Goal: Check status: Check status

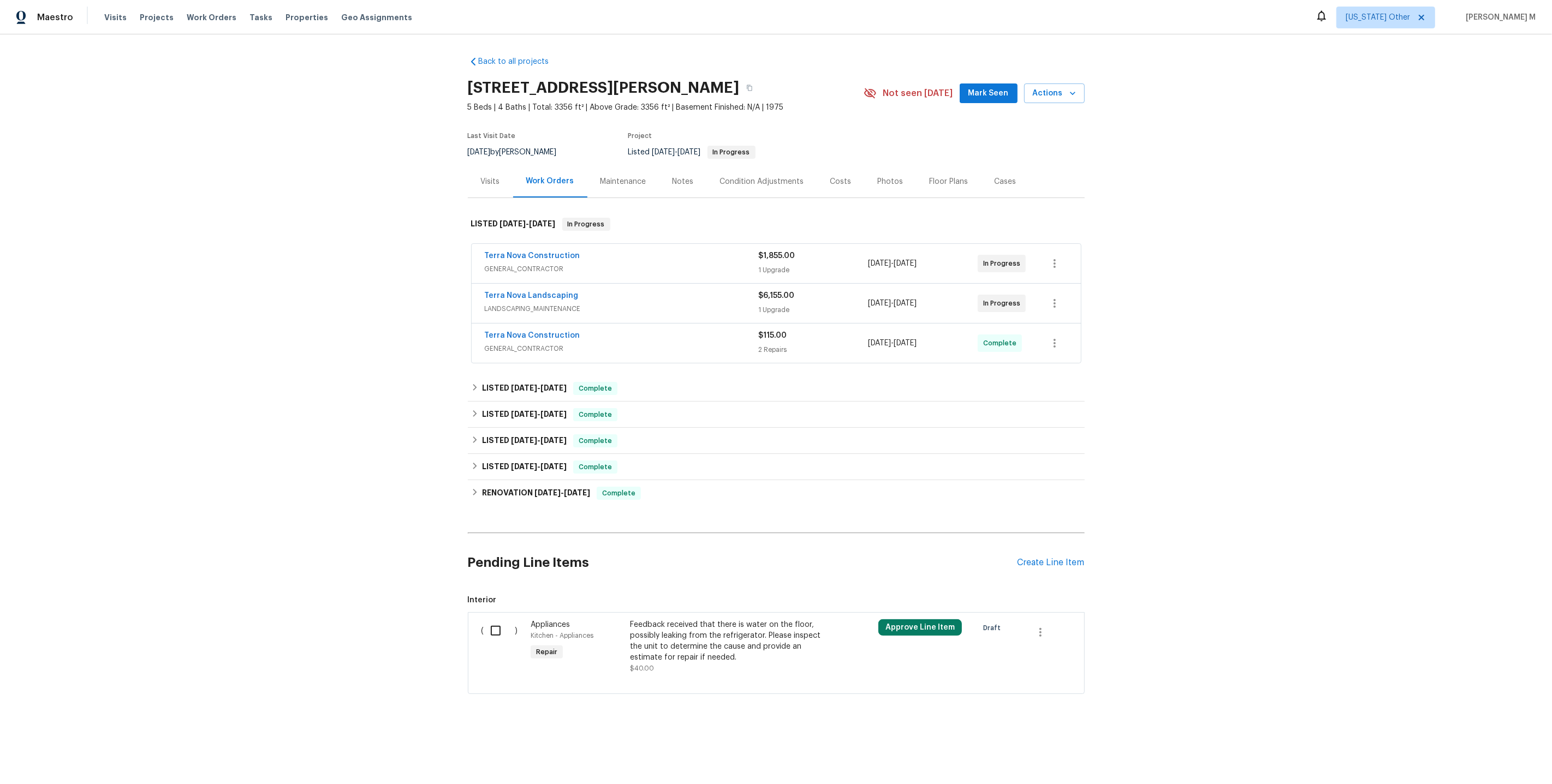
click at [554, 265] on span "GENERAL_CONTRACTOR" at bounding box center [621, 269] width 274 height 11
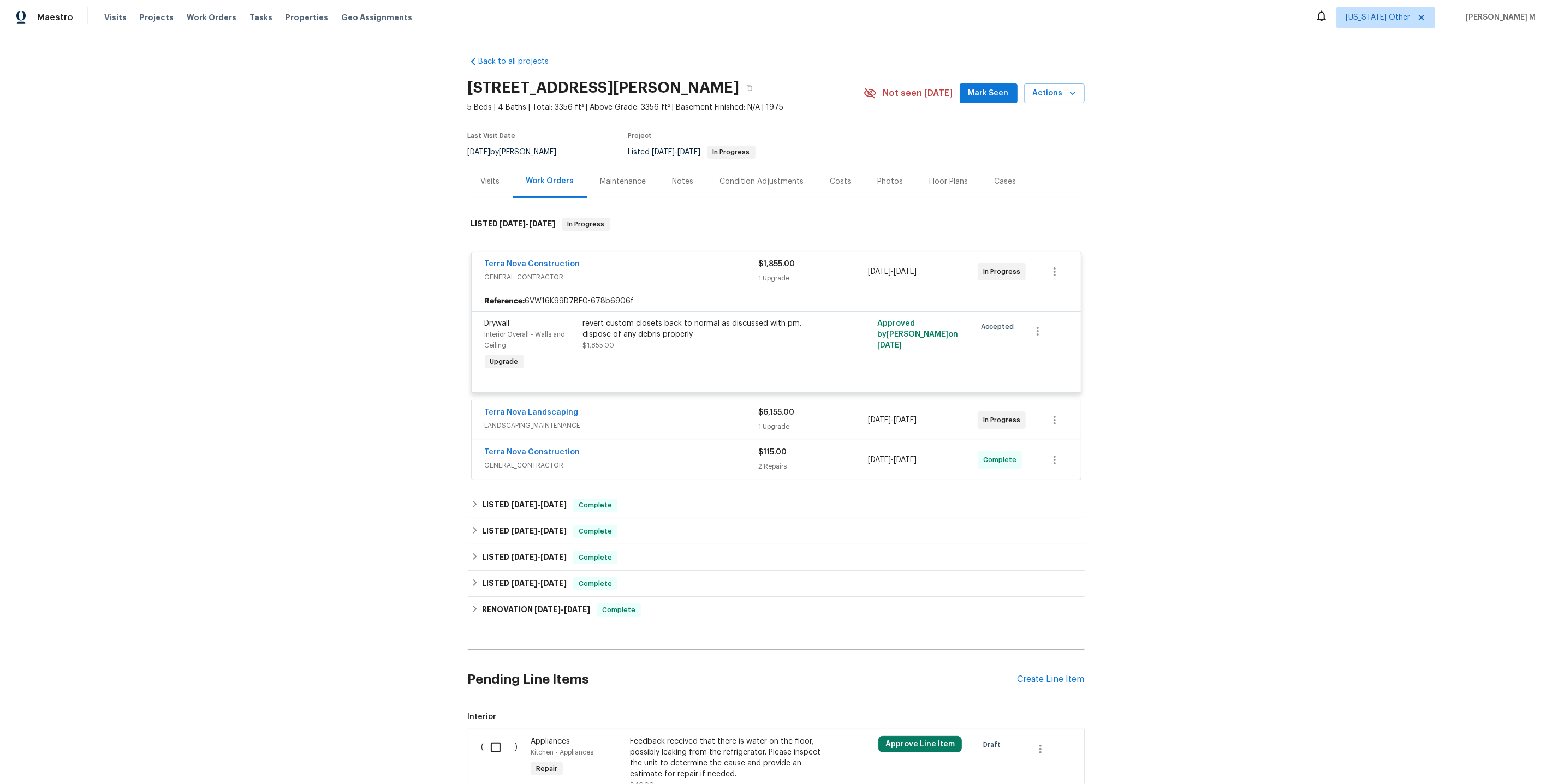
click at [525, 420] on span "LANDSCAPING_MAINTENANCE" at bounding box center [621, 425] width 274 height 11
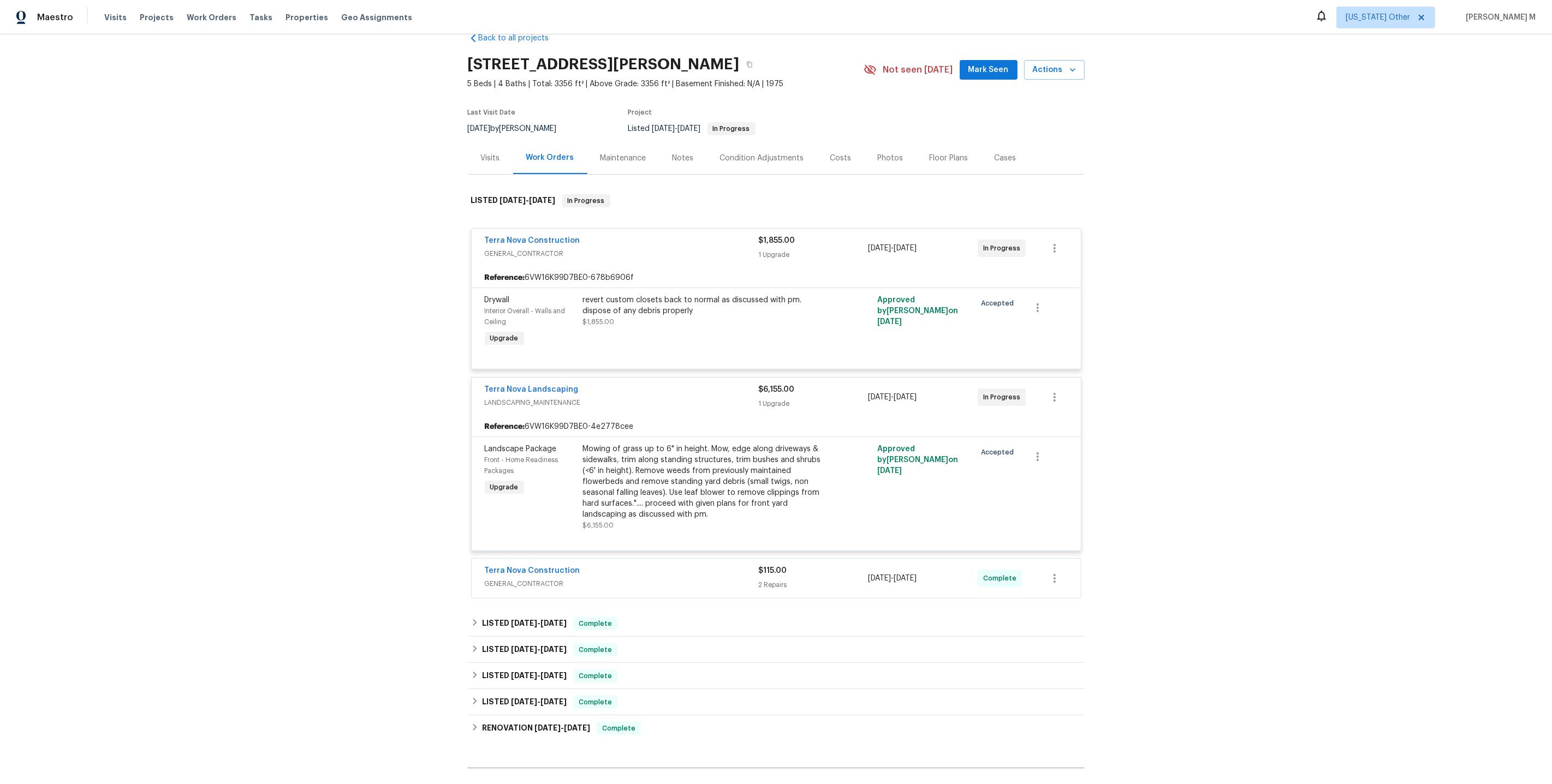
scroll to position [33, 0]
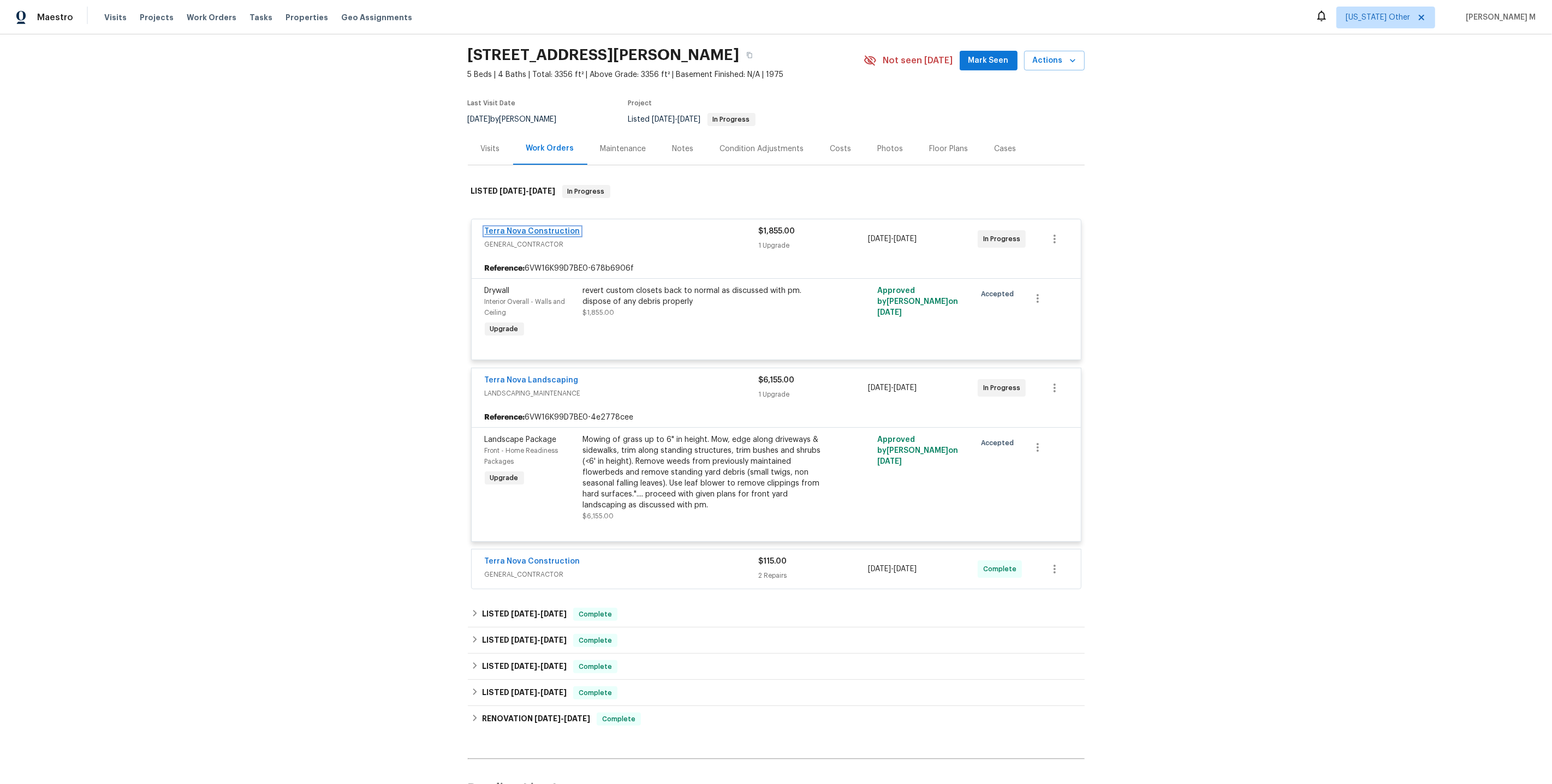
click at [525, 228] on link "Terra Nova Construction" at bounding box center [532, 231] width 95 height 8
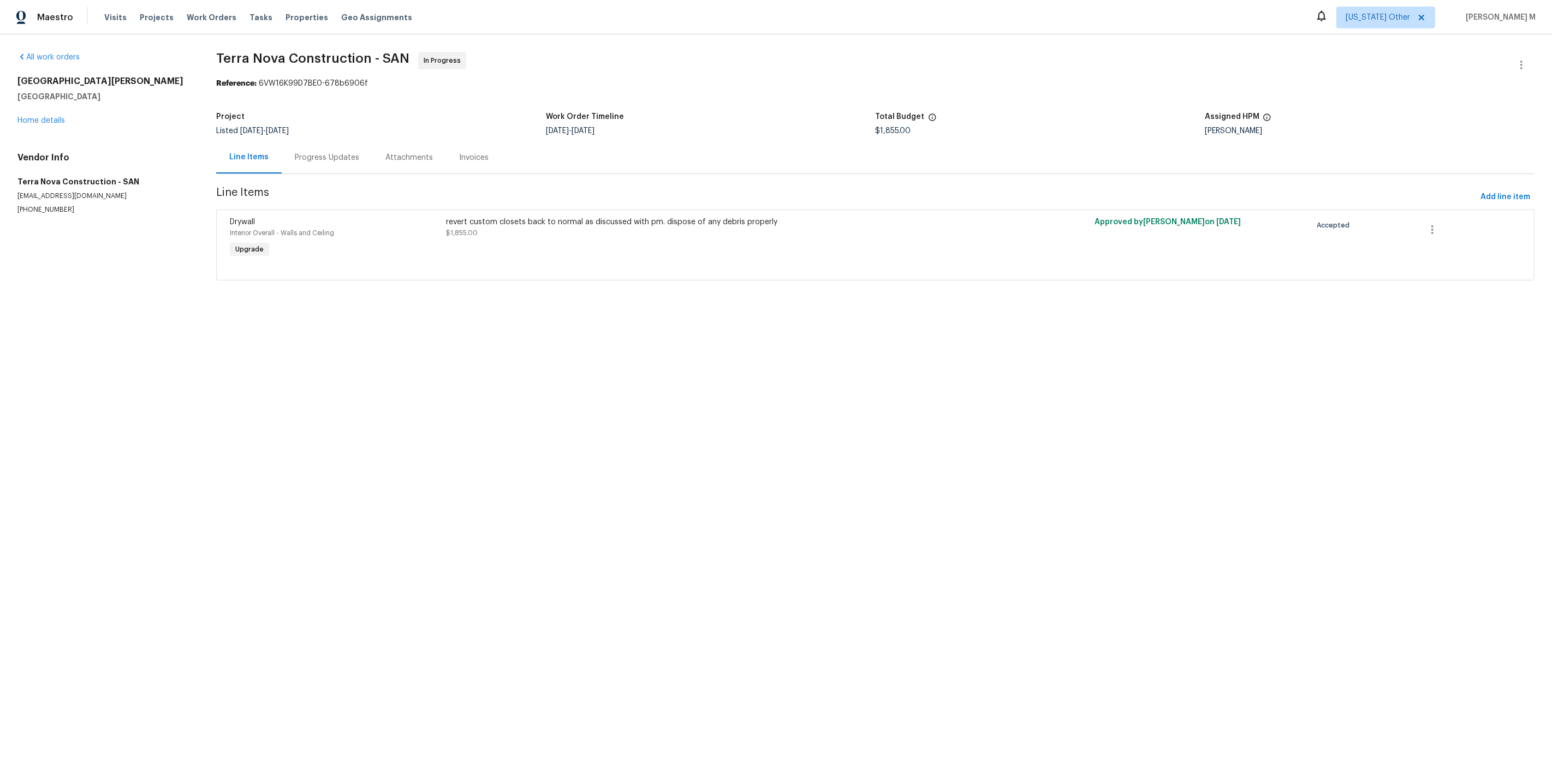
click at [306, 141] on div "Progress Updates" at bounding box center [327, 157] width 91 height 32
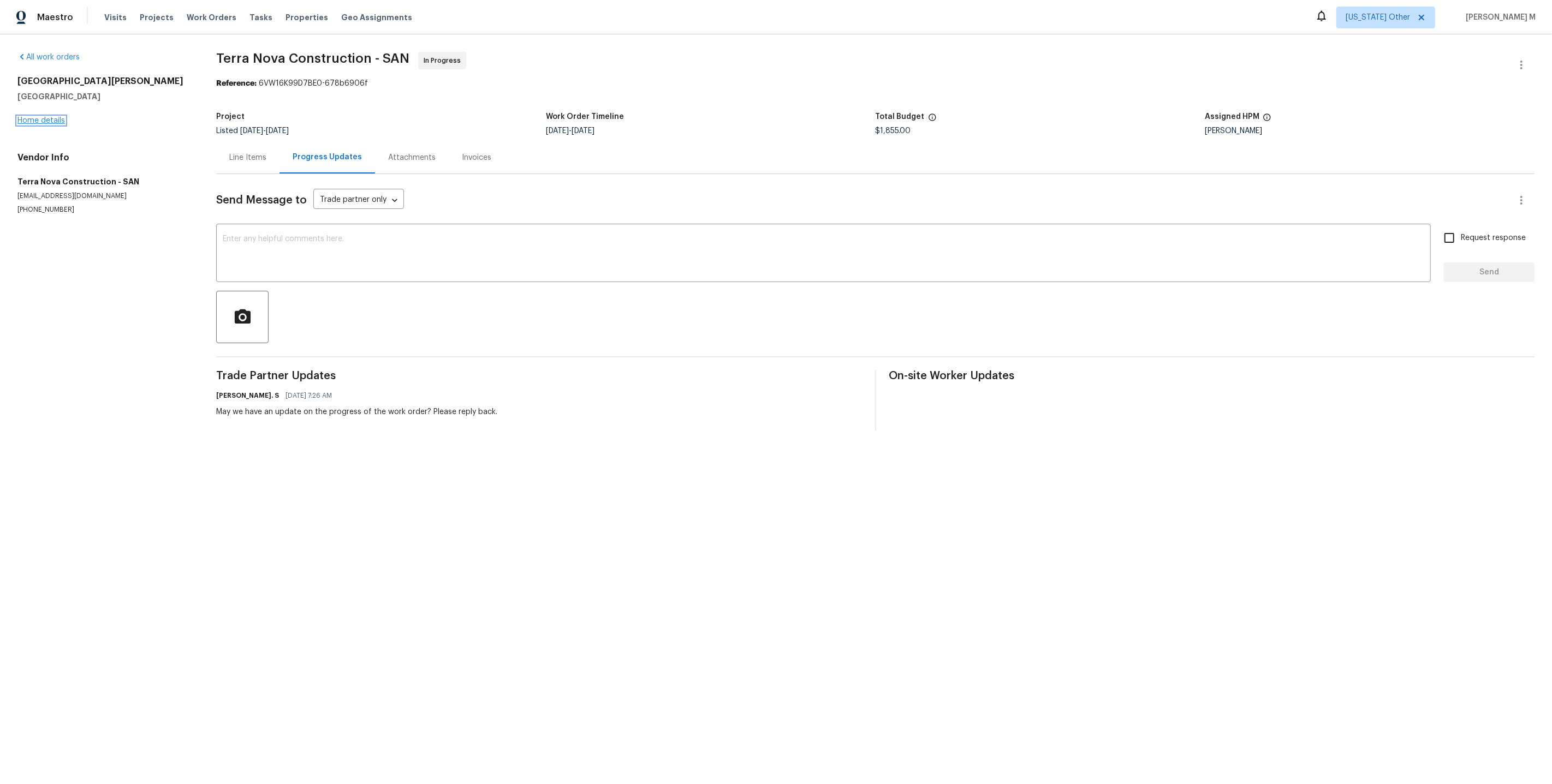
click at [55, 116] on link "Home details" at bounding box center [41, 120] width 47 height 8
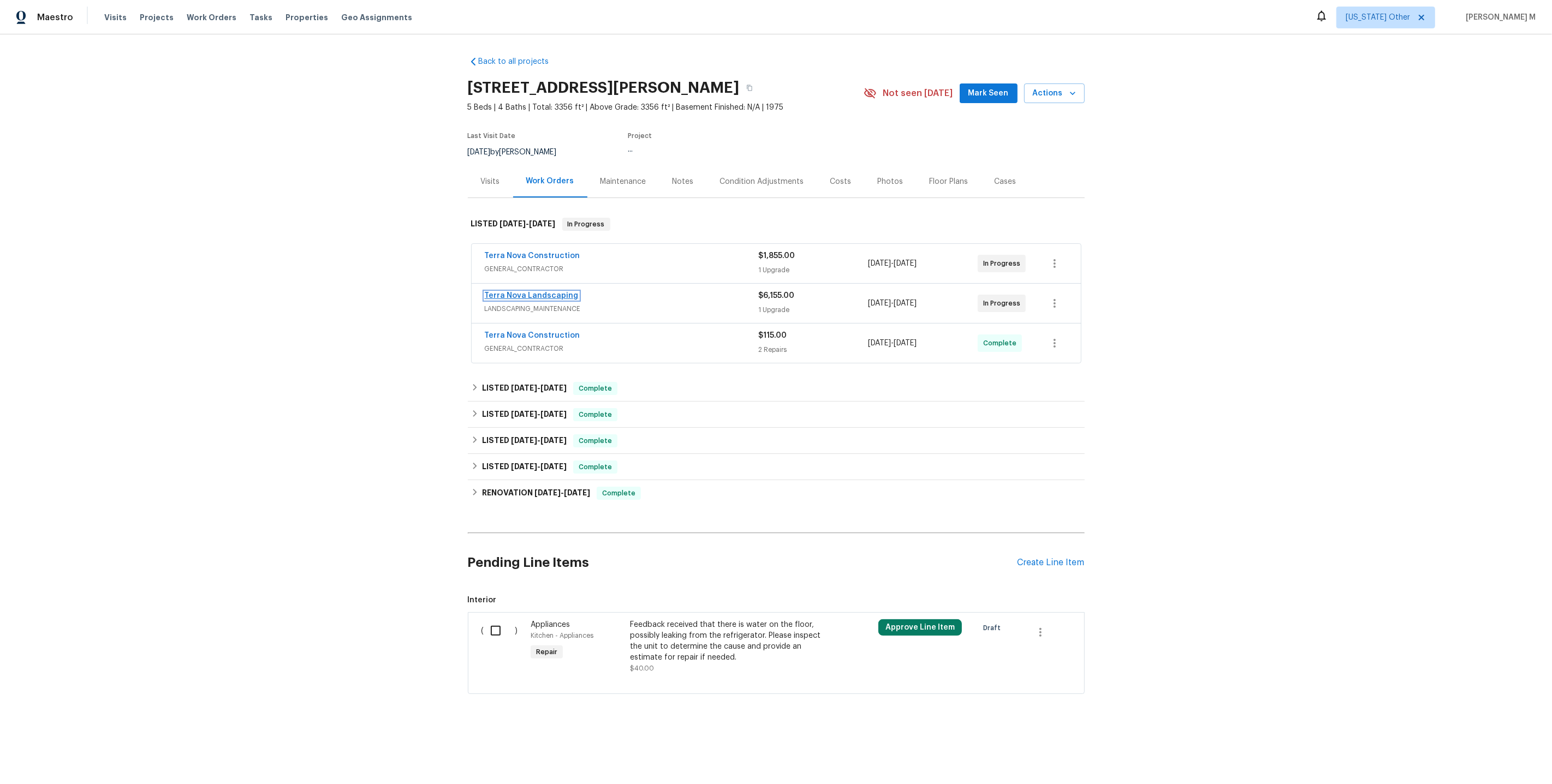
click at [557, 292] on link "Terra Nova Landscaping" at bounding box center [531, 296] width 94 height 8
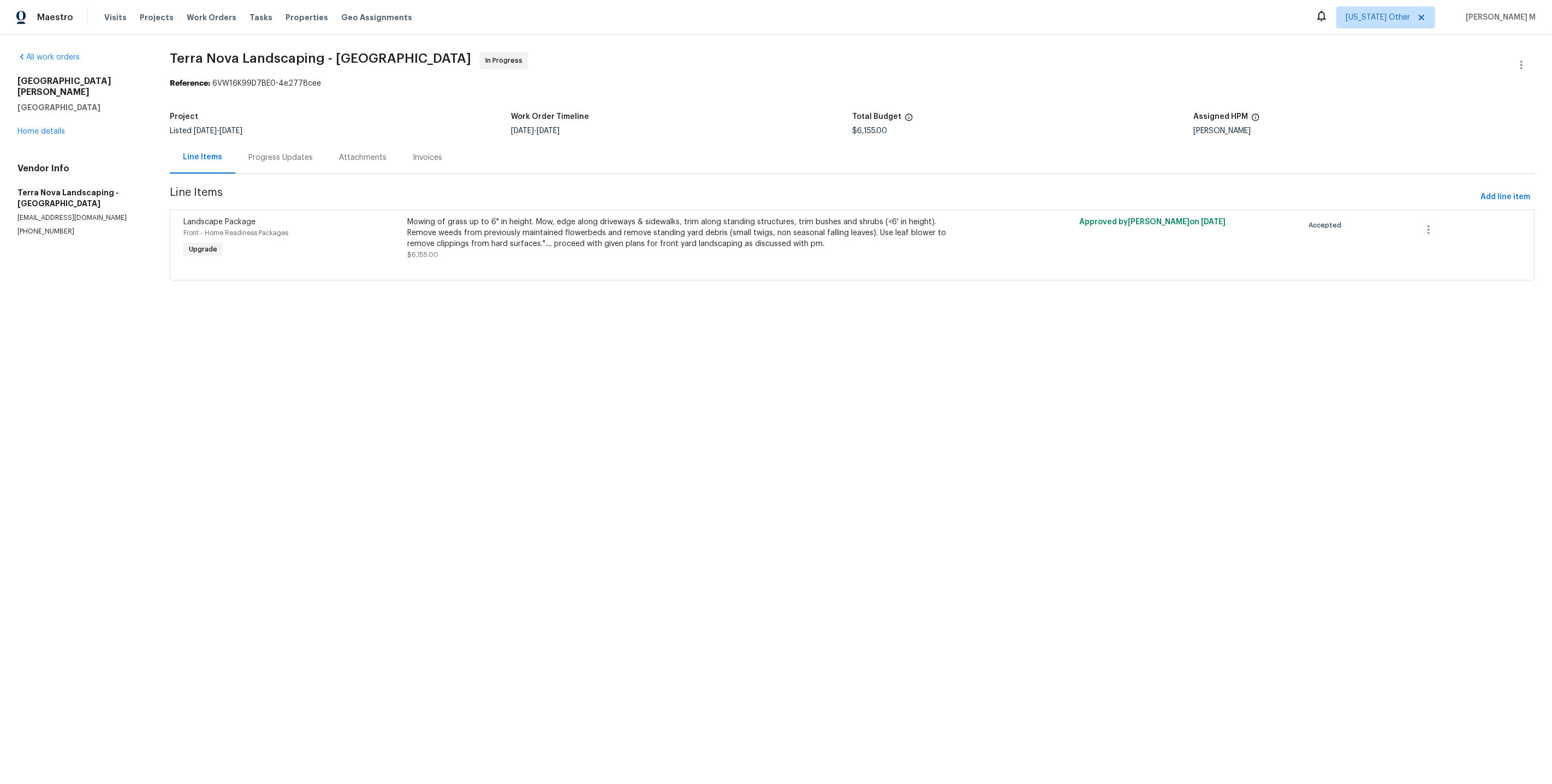
click at [318, 158] on div "Progress Updates" at bounding box center [280, 157] width 91 height 32
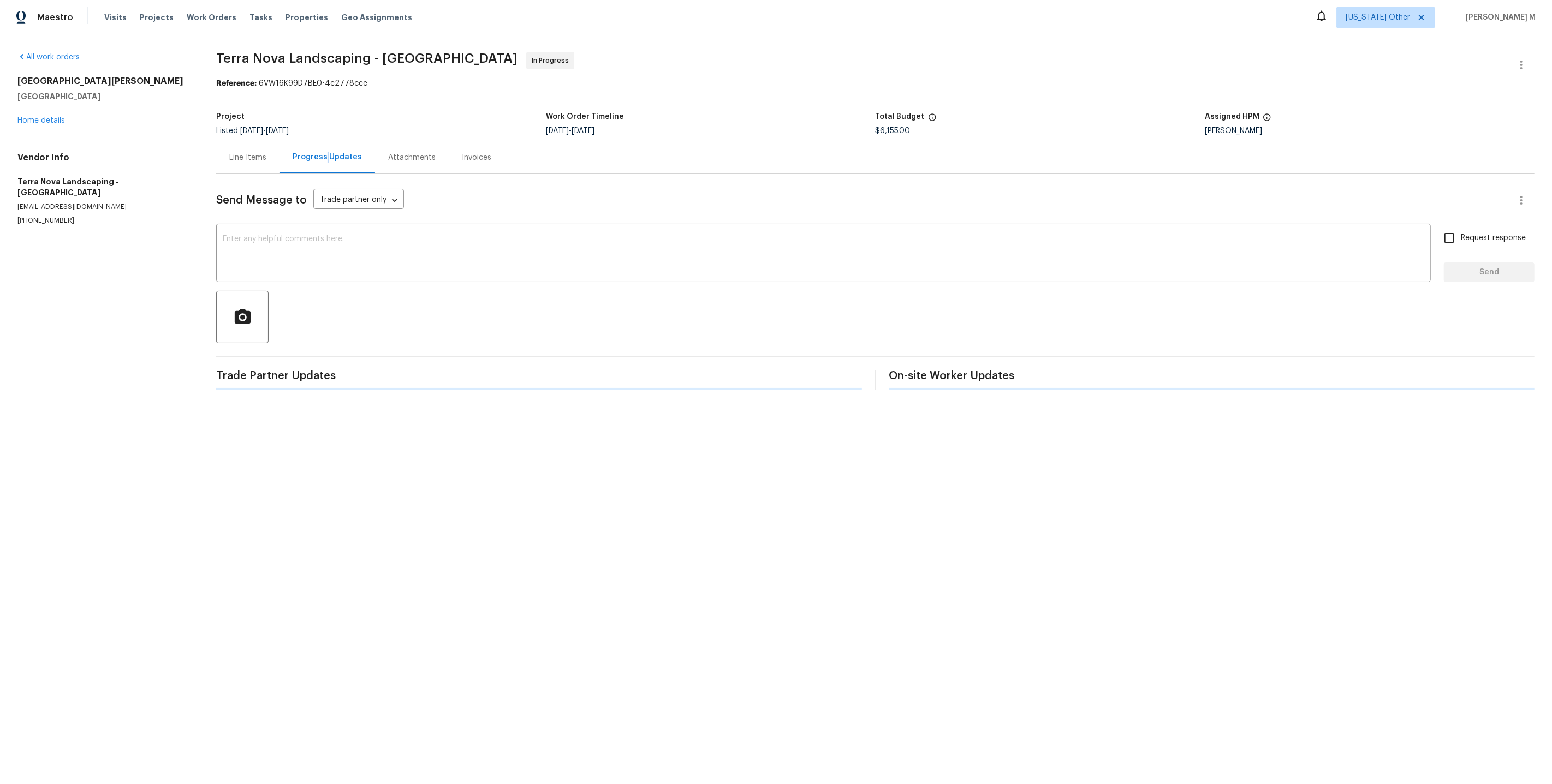
click at [318, 158] on div "Progress Updates" at bounding box center [327, 157] width 69 height 11
click at [37, 116] on link "Home details" at bounding box center [41, 120] width 47 height 8
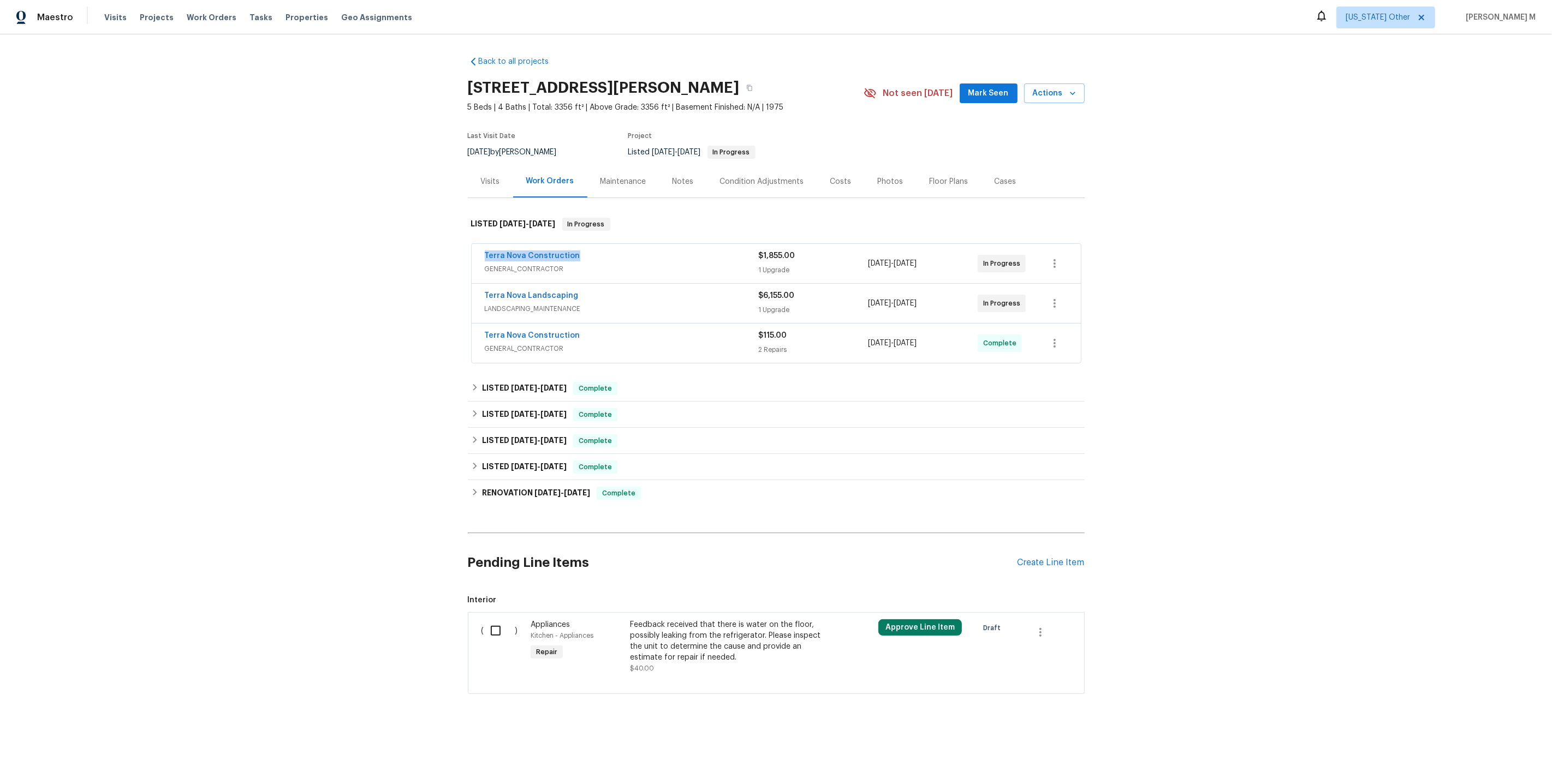
drag, startPoint x: 588, startPoint y: 249, endPoint x: 457, endPoint y: 249, distance: 131.0
click at [457, 249] on div "Back to all projects [STREET_ADDRESS][PERSON_NAME] 5 Beds | 4 Baths | Total: 33…" at bounding box center [776, 401] width 1552 height 734
click at [518, 384] on span "[DATE]" at bounding box center [524, 388] width 26 height 8
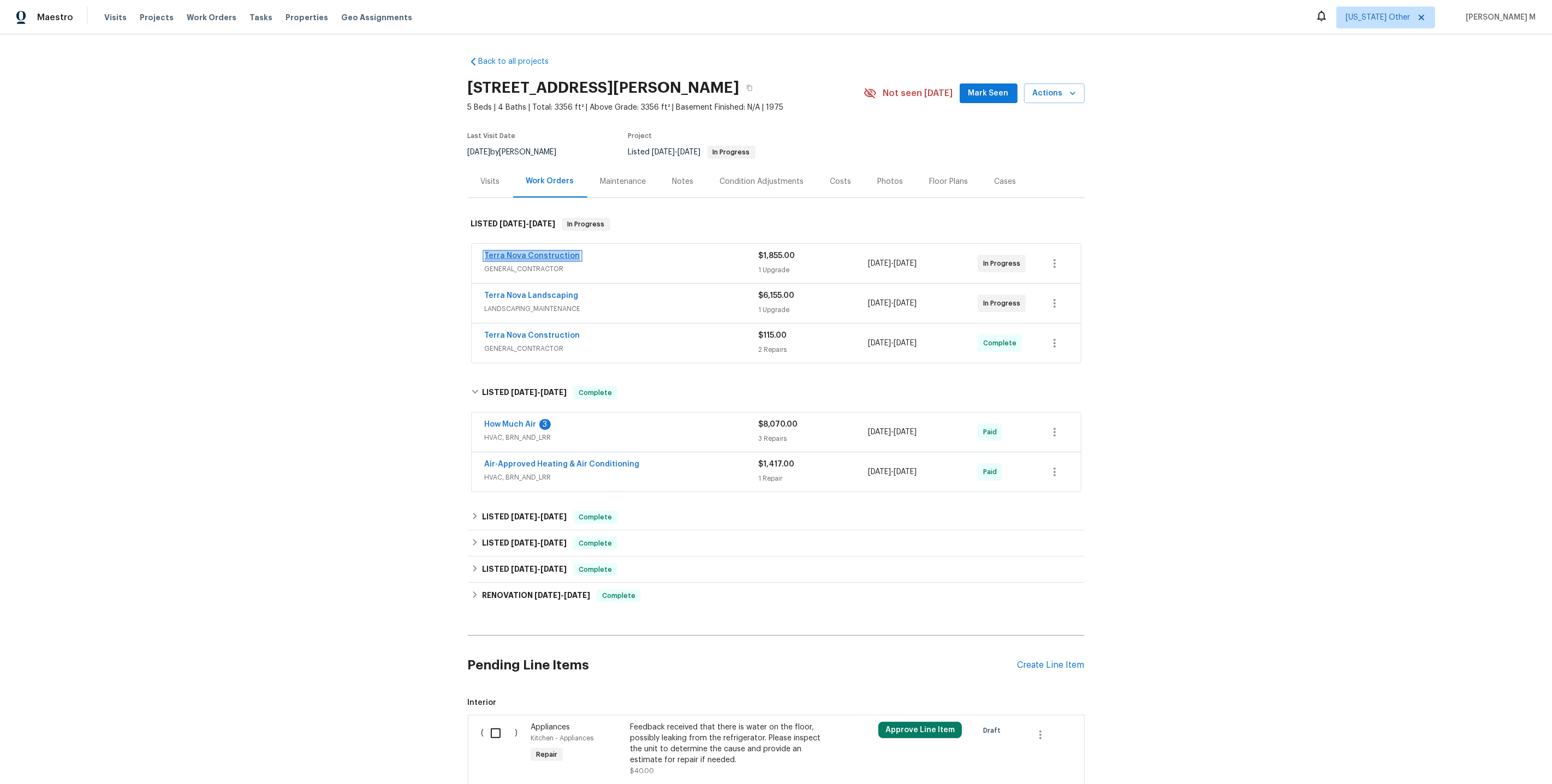
click at [516, 252] on link "Terra Nova Construction" at bounding box center [532, 256] width 95 height 8
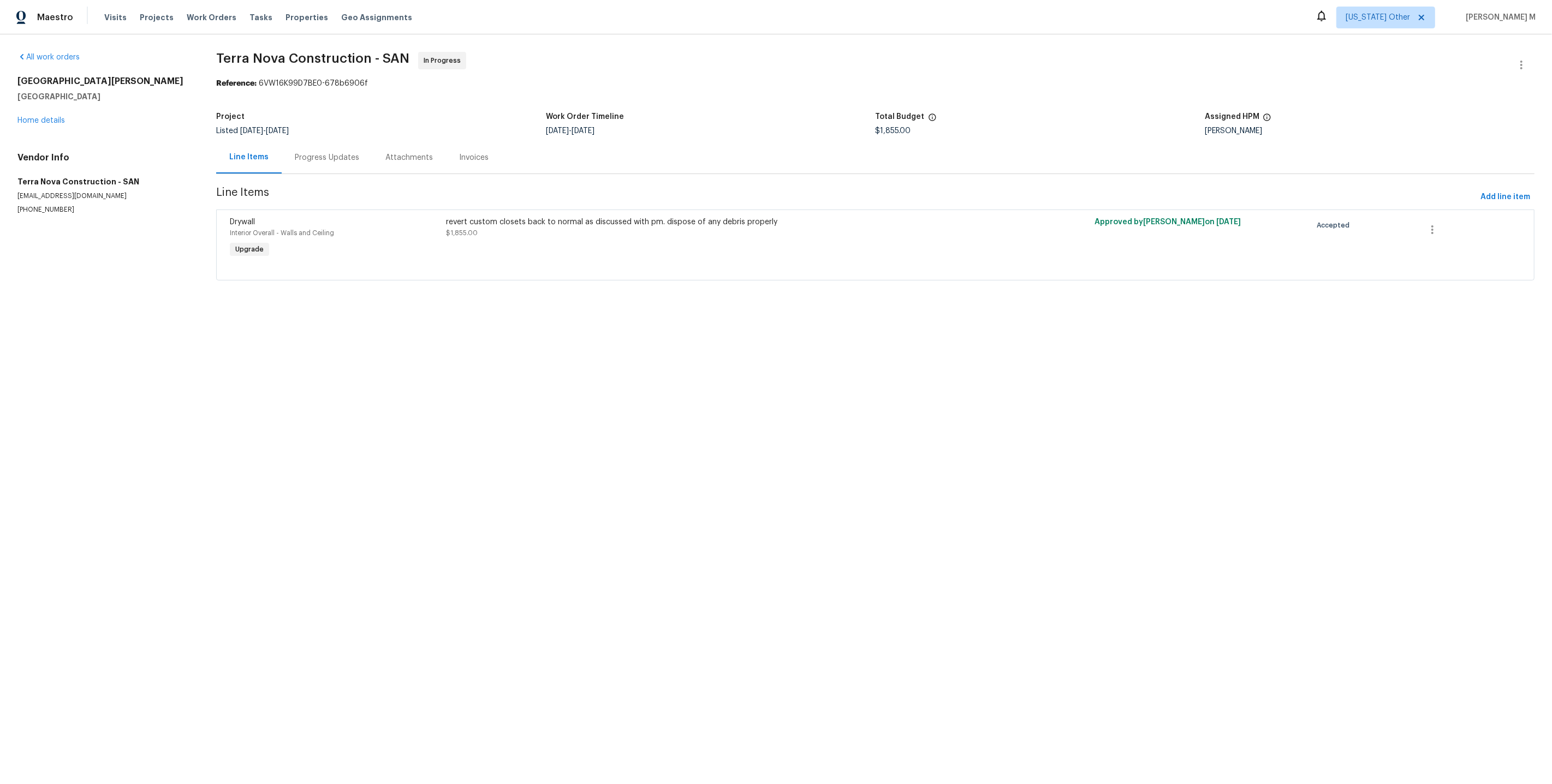
click at [334, 157] on div "Progress Updates" at bounding box center [327, 158] width 64 height 11
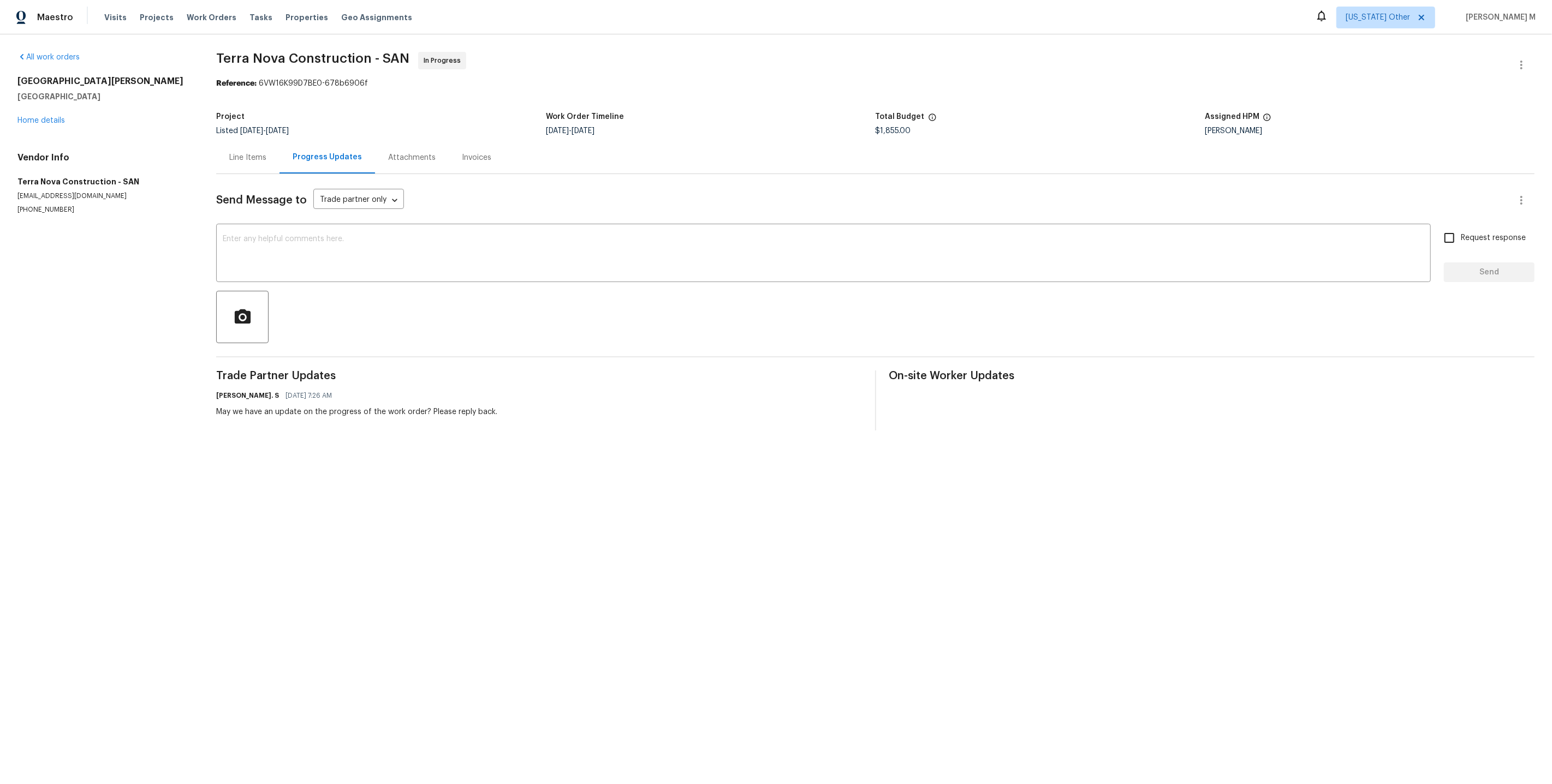
click at [253, 152] on div "Line Items" at bounding box center [248, 158] width 37 height 11
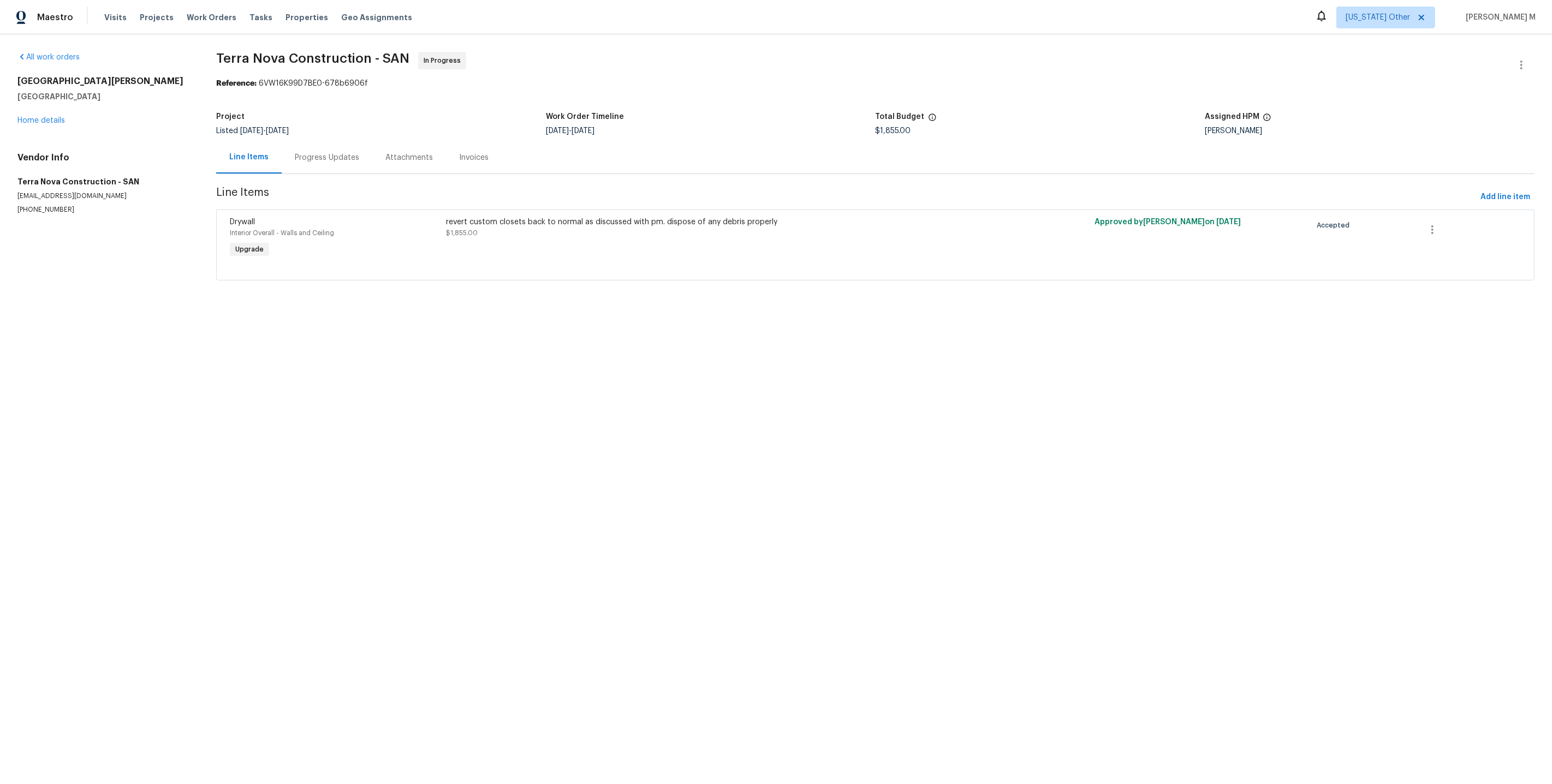
click at [305, 141] on div "Progress Updates" at bounding box center [327, 157] width 91 height 32
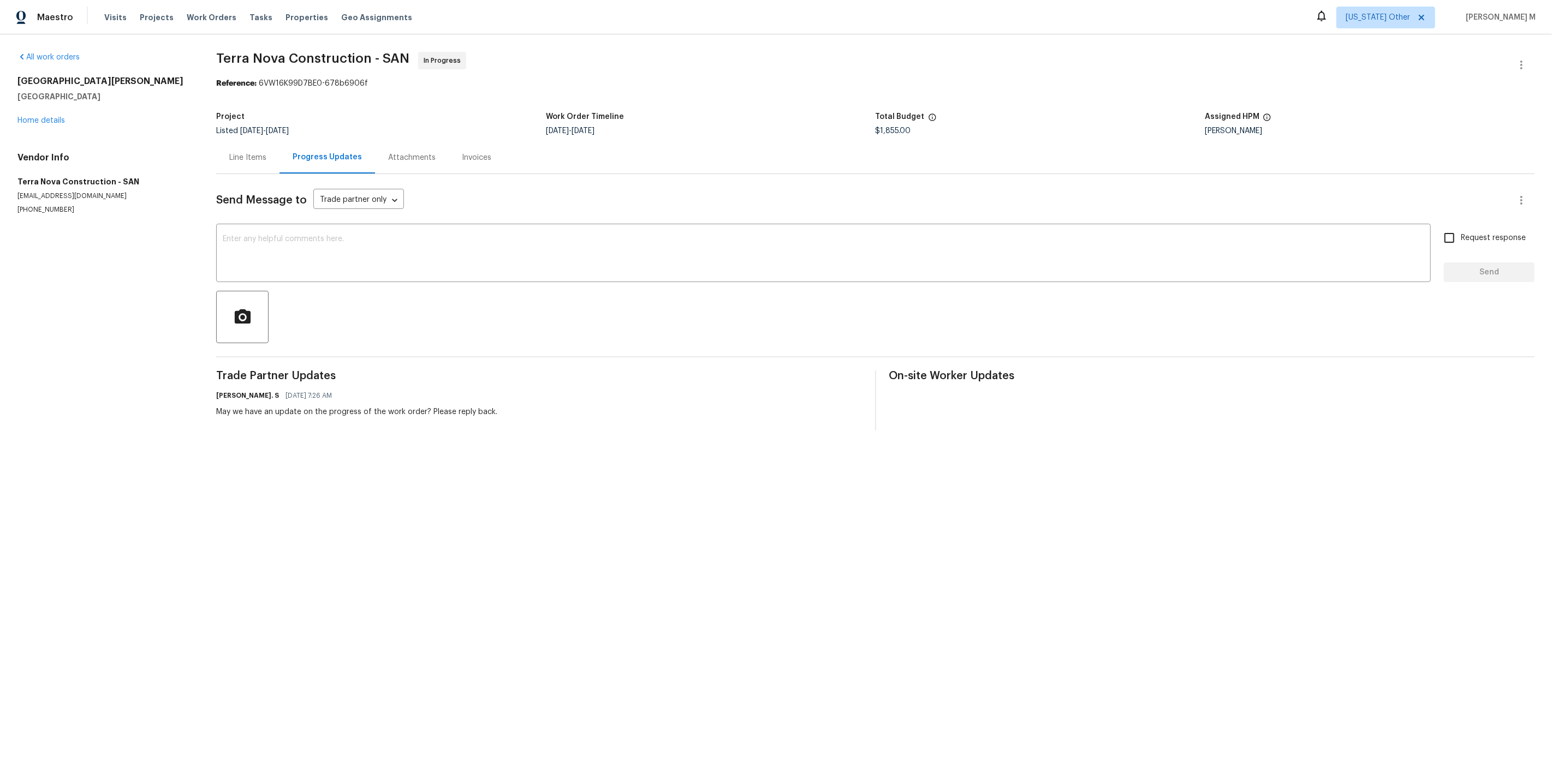
click at [254, 157] on div "Line Items" at bounding box center [248, 158] width 37 height 11
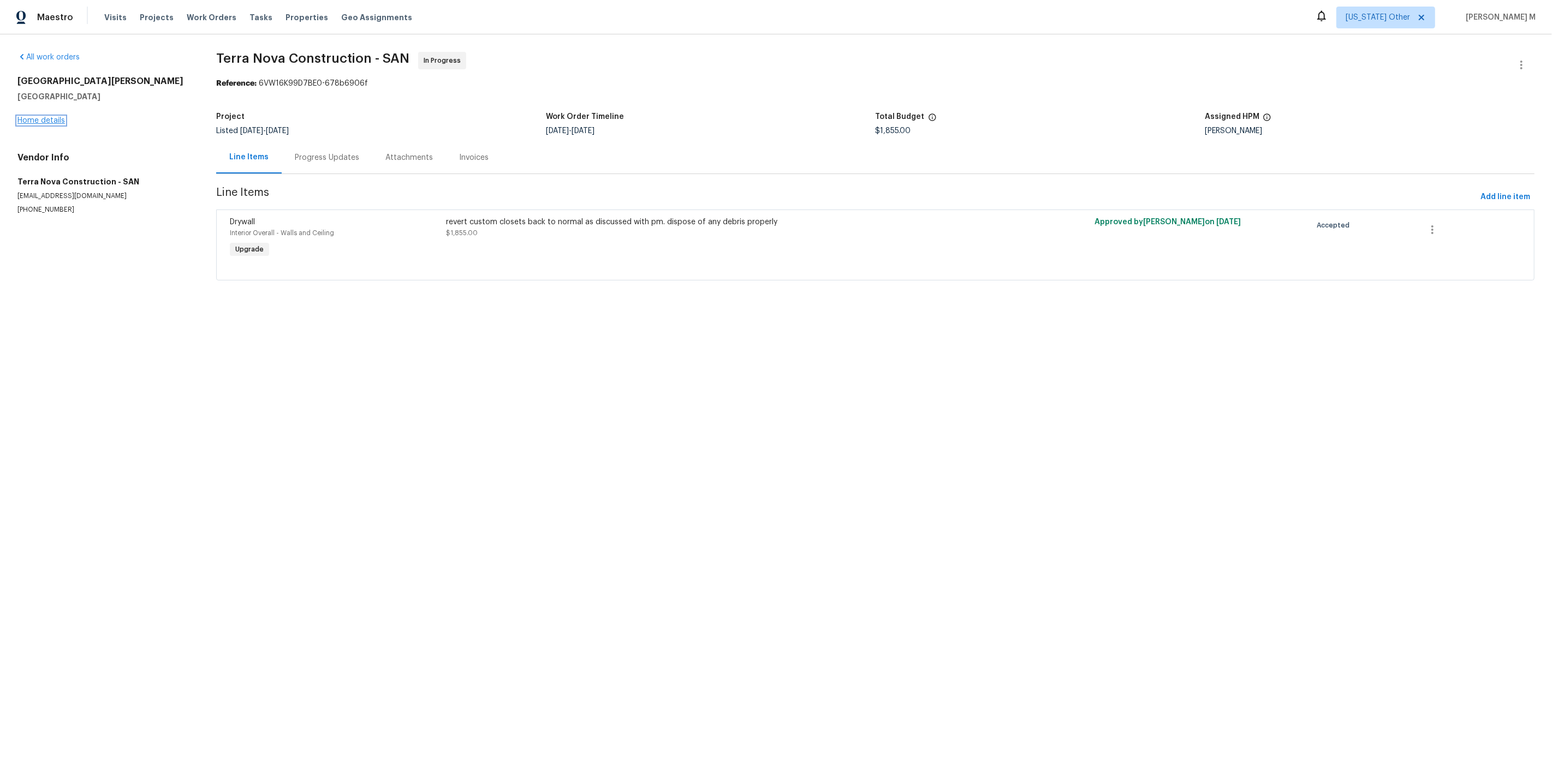
click at [30, 119] on link "Home details" at bounding box center [41, 120] width 47 height 8
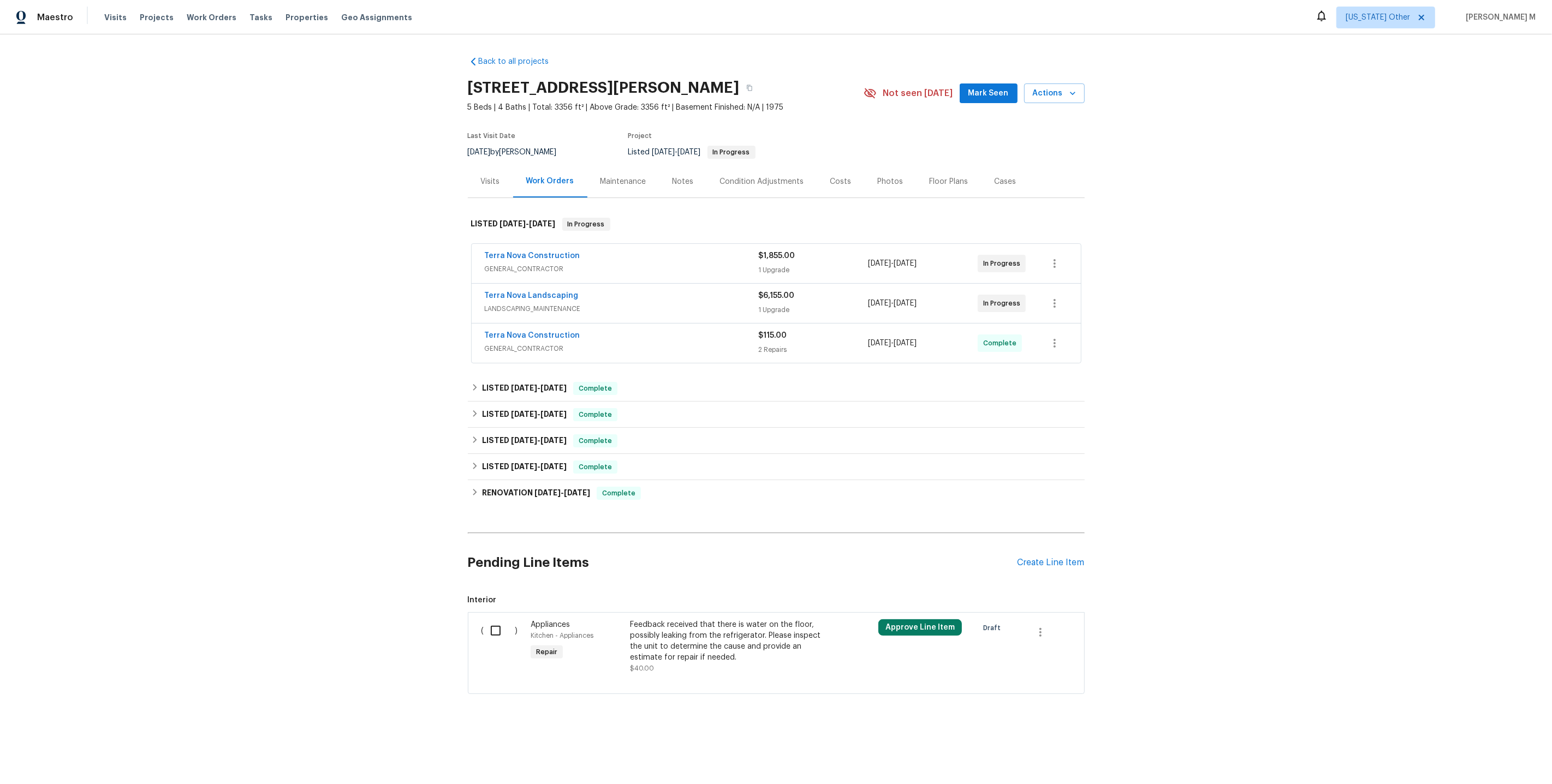
click at [536, 269] on div "Terra Nova Construction GENERAL_CONTRACTOR" at bounding box center [621, 264] width 274 height 26
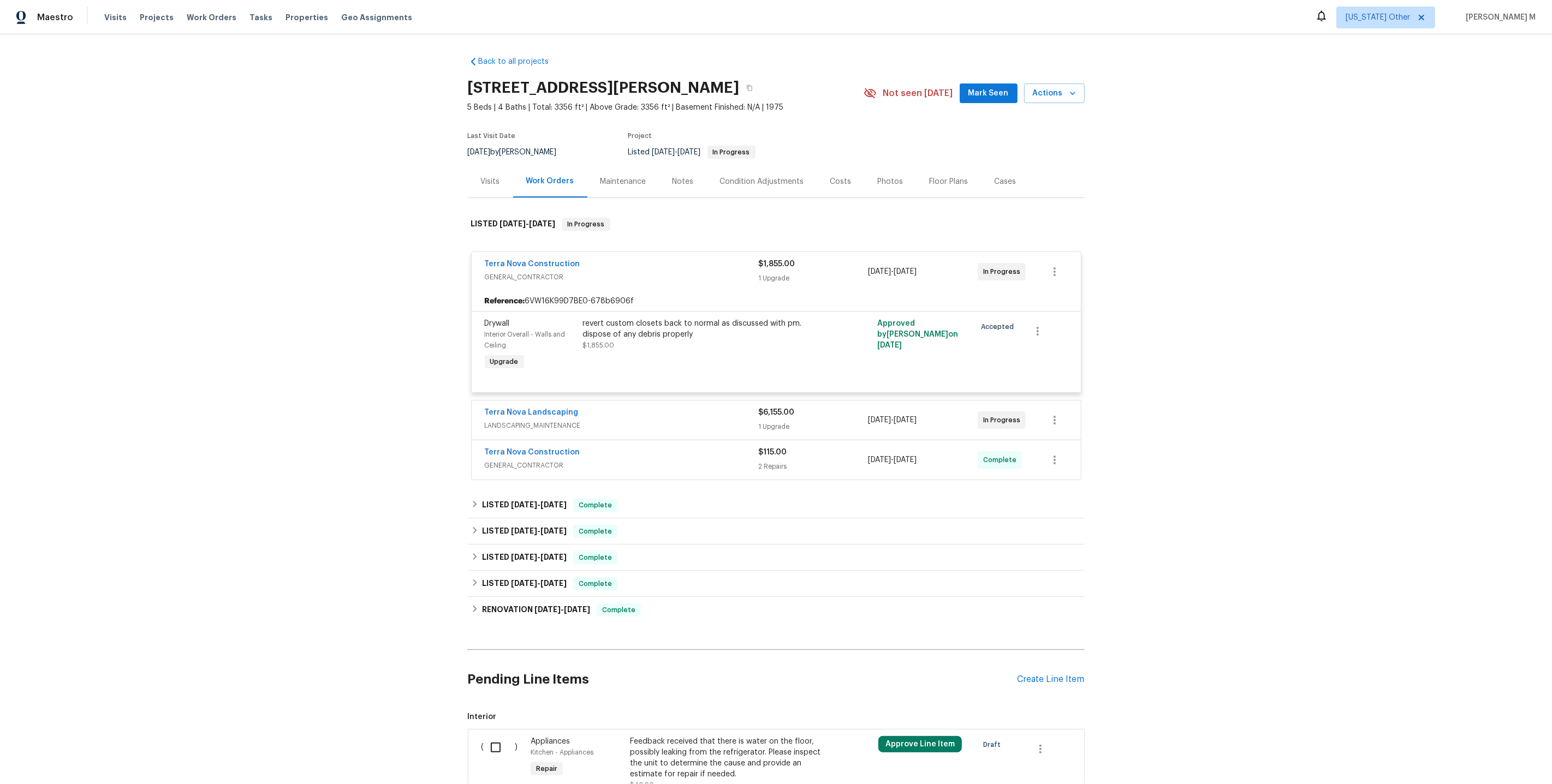
click at [1258, 211] on div "Back to all projects [STREET_ADDRESS][PERSON_NAME] 5 Beds | 4 Baths | Total: 33…" at bounding box center [776, 409] width 1552 height 750
click at [518, 260] on link "Terra Nova Construction" at bounding box center [532, 264] width 95 height 8
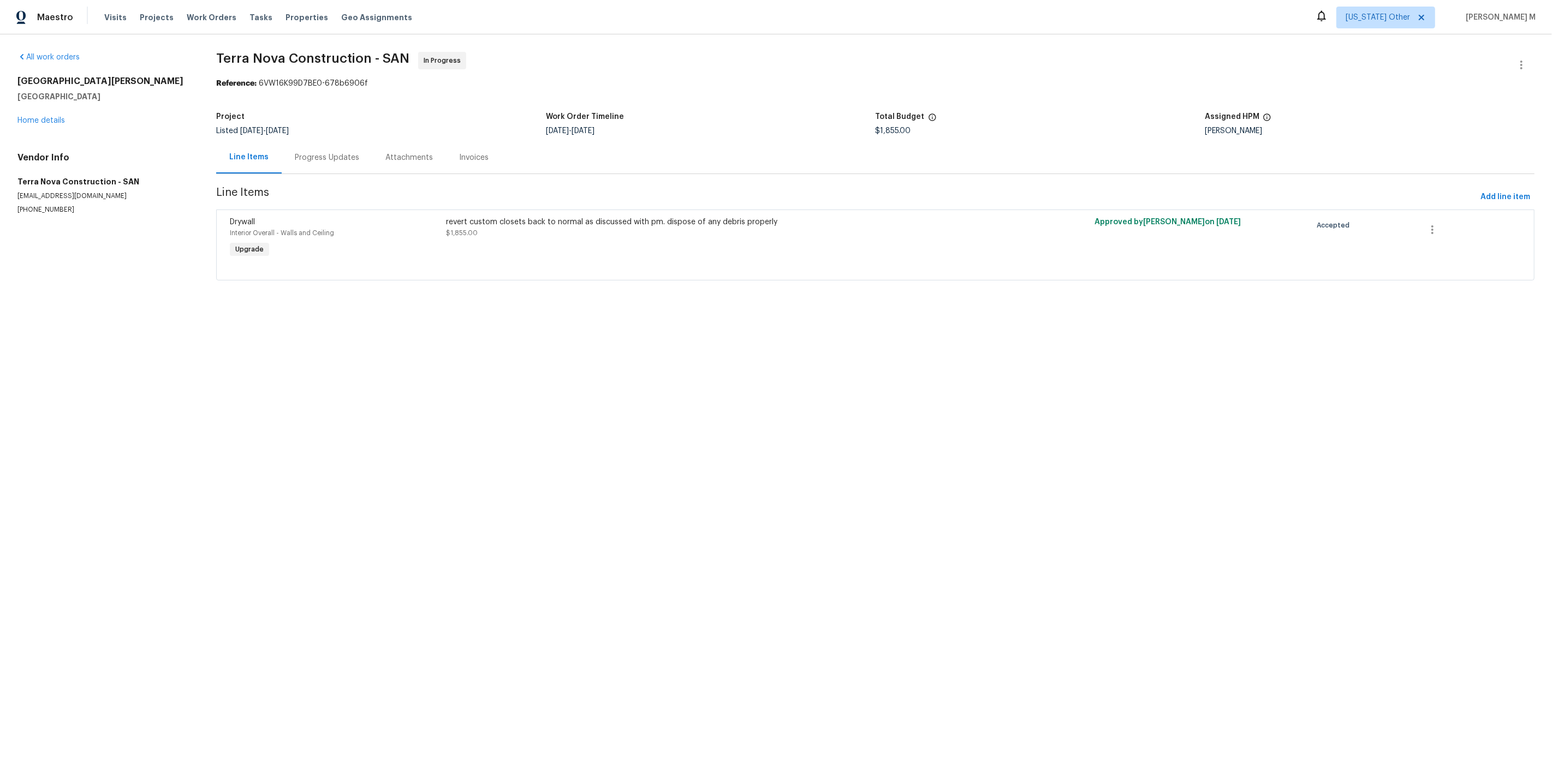
click at [307, 152] on div "Progress Updates" at bounding box center [327, 158] width 64 height 11
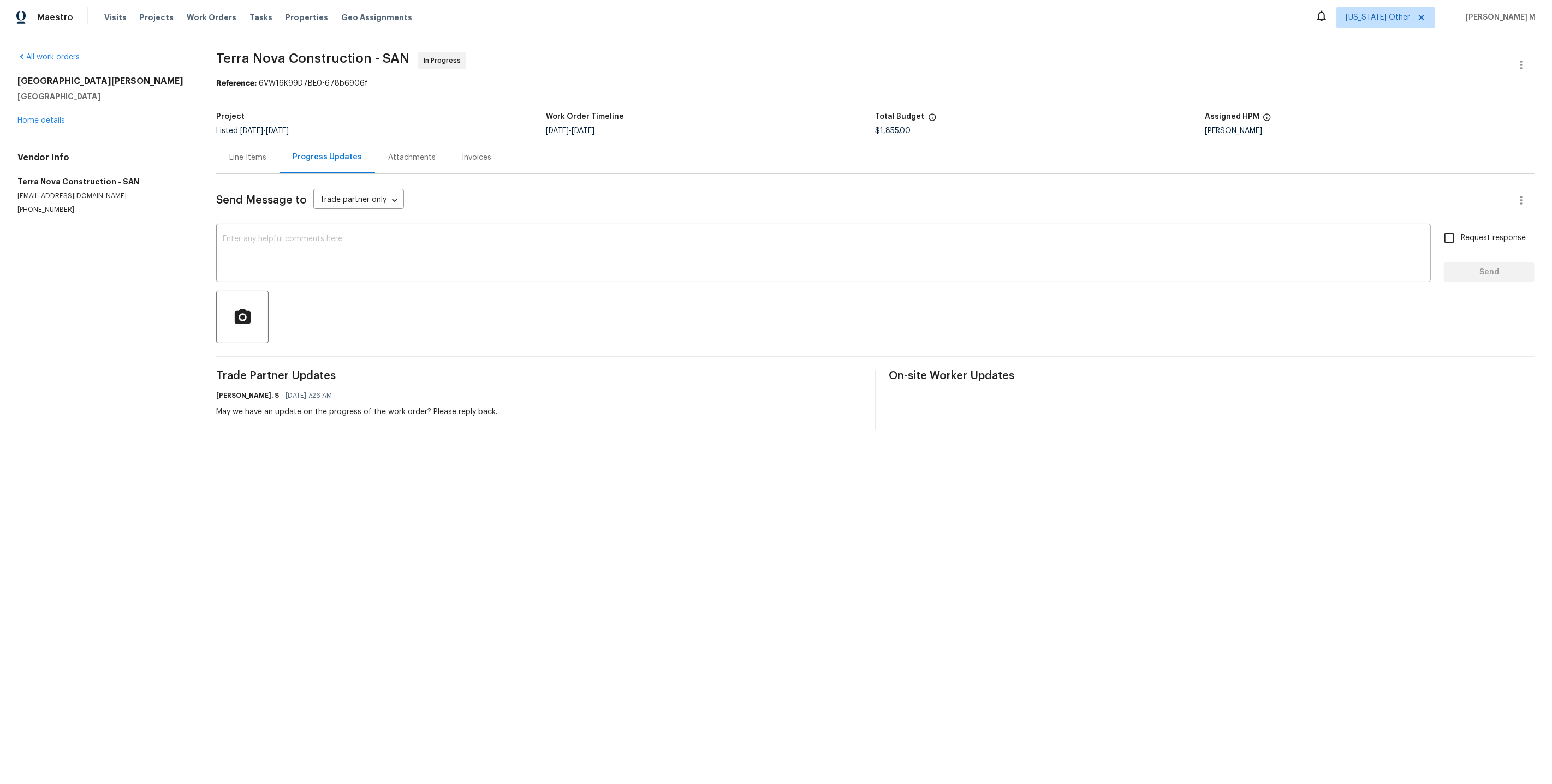
click at [409, 370] on span "Trade Partner Updates" at bounding box center [539, 376] width 646 height 11
click at [51, 113] on div "[STREET_ADDRESS][PERSON_NAME] Home details" at bounding box center [104, 101] width 172 height 50
click at [50, 116] on link "Home details" at bounding box center [41, 120] width 47 height 8
